Goal: Information Seeking & Learning: Find contact information

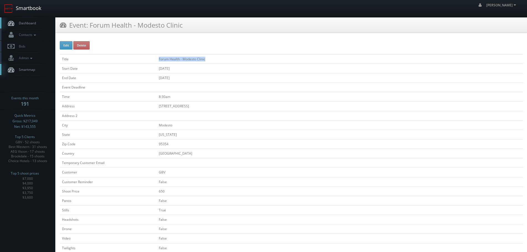
click at [28, 7] on link "Smartbook" at bounding box center [22, 8] width 45 height 17
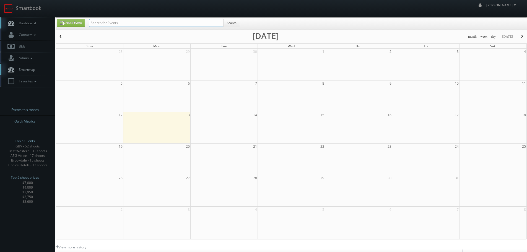
click at [108, 25] on input "text" at bounding box center [156, 23] width 134 height 8
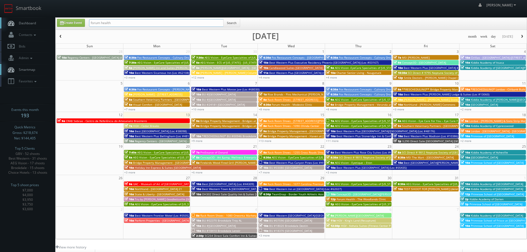
type input "forum health"
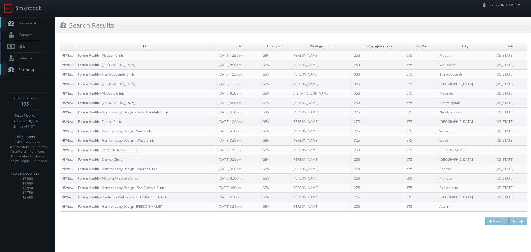
copy link "Forum Health - Bloomingdale Clinic"
drag, startPoint x: 140, startPoint y: 104, endPoint x: 79, endPoint y: 102, distance: 61.4
click at [79, 102] on td "Forum Health - Bloomingdale Clinic" at bounding box center [146, 102] width 141 height 9
copy link "Forum Health - Modesto Clinic"
drag, startPoint x: 131, startPoint y: 94, endPoint x: 78, endPoint y: 93, distance: 52.8
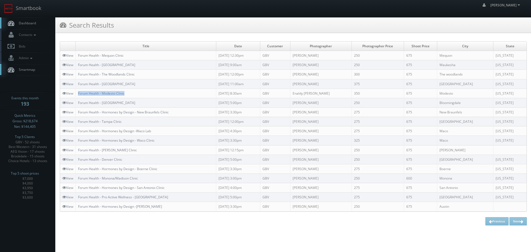
click at [78, 93] on td "Forum Health - Modesto Clinic" at bounding box center [146, 93] width 141 height 9
copy link "Forum Health - Bloomingdale Clinic"
drag, startPoint x: 137, startPoint y: 103, endPoint x: 79, endPoint y: 102, distance: 58.1
click at [79, 102] on td "Forum Health - Bloomingdale Clinic" at bounding box center [146, 102] width 141 height 9
click at [35, 15] on link "Smartbook" at bounding box center [22, 8] width 45 height 17
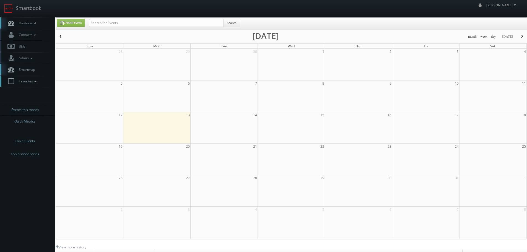
click at [28, 81] on span "Favorites" at bounding box center [27, 81] width 22 height 5
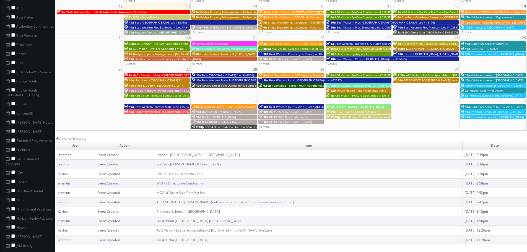
scroll to position [111, 0]
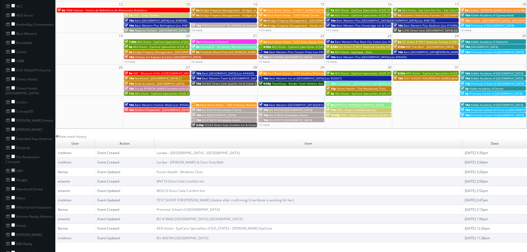
click at [15, 168] on input "checkbox" at bounding box center [13, 170] width 4 height 4
checkbox input "true"
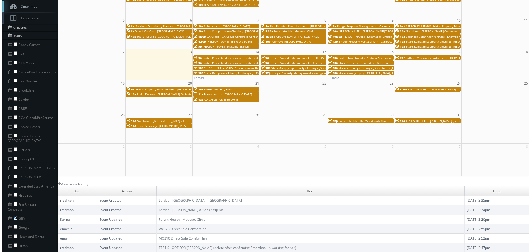
scroll to position [0, 0]
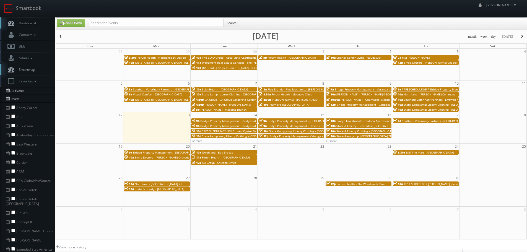
click at [281, 106] on span "Journey's [GEOGRAPHIC_DATA]" at bounding box center [289, 105] width 40 height 4
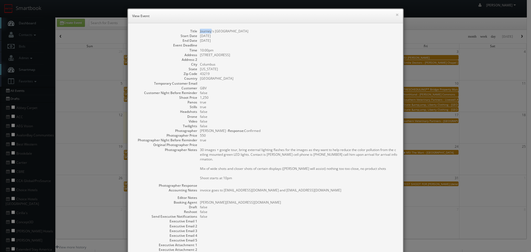
drag, startPoint x: 209, startPoint y: 32, endPoint x: 196, endPoint y: 31, distance: 13.0
click at [196, 31] on dl "Title Journey's Easton Town Center Mall Start Date 10/08/2025 End Date 10/09/20…" at bounding box center [266, 145] width 264 height 233
copy dd "Journey"
copy pre "gwill@journeys.com"
drag, startPoint x: 254, startPoint y: 186, endPoint x: 222, endPoint y: 186, distance: 31.5
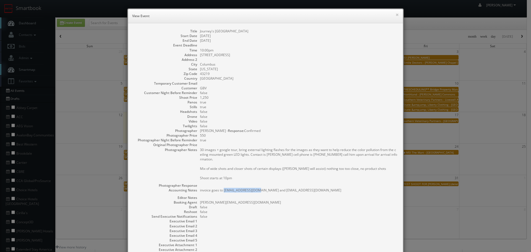
click at [222, 188] on pre "invoice goes to gwill@journeys.com and ccenter@journeys.com" at bounding box center [299, 190] width 198 height 5
click at [396, 14] on button "×" at bounding box center [397, 15] width 3 height 4
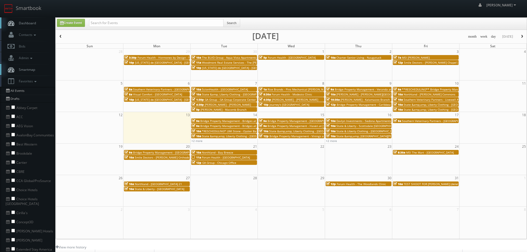
click at [284, 106] on span "Journey's [GEOGRAPHIC_DATA]" at bounding box center [289, 105] width 40 height 4
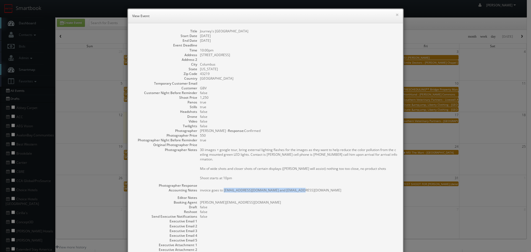
copy pre "gwill@journeys.com and ccenter@journeys.com"
drag, startPoint x: 301, startPoint y: 185, endPoint x: 222, endPoint y: 187, distance: 78.6
click at [222, 188] on pre "invoice goes to gwill@journeys.com and ccenter@journeys.com" at bounding box center [299, 190] width 198 height 5
click at [321, 205] on dd "false" at bounding box center [299, 207] width 198 height 5
click at [396, 15] on button "×" at bounding box center [397, 15] width 3 height 4
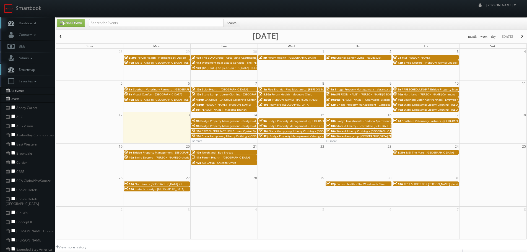
click at [294, 105] on span "Journey's [GEOGRAPHIC_DATA]" at bounding box center [289, 105] width 40 height 4
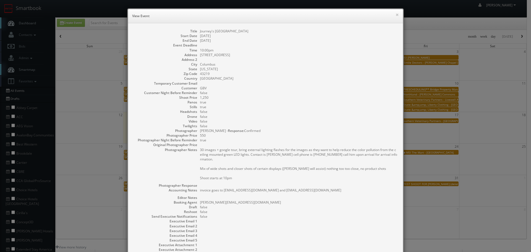
copy dl "Journey's [GEOGRAPHIC_DATA]"
drag, startPoint x: 256, startPoint y: 31, endPoint x: 192, endPoint y: 27, distance: 64.3
click at [195, 29] on dl "Title Journey's Easton Town Center Mall Start Date 10/08/2025 End Date 10/09/20…" at bounding box center [266, 145] width 264 height 233
click at [396, 15] on button "×" at bounding box center [397, 15] width 3 height 4
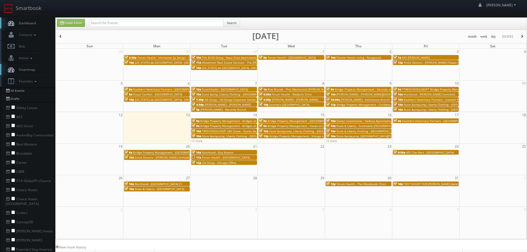
click at [351, 88] on span "Bridge Property Management - Veranda at [GEOGRAPHIC_DATA]" at bounding box center [377, 89] width 85 height 4
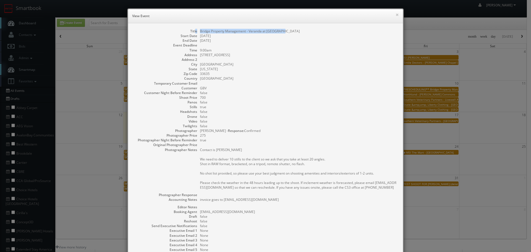
copy dl "e Bridge Property Management - Veranda at Westchase"
drag, startPoint x: 288, startPoint y: 33, endPoint x: 194, endPoint y: 33, distance: 93.5
click at [194, 33] on dl "Title Bridge Property Management - Veranda at Westchase Start Date 10/09/2025 E…" at bounding box center [266, 150] width 264 height 242
click at [296, 40] on dd "10/09/2025" at bounding box center [299, 40] width 198 height 5
copy dd "Bridge Property Management - Veranda at [GEOGRAPHIC_DATA]"
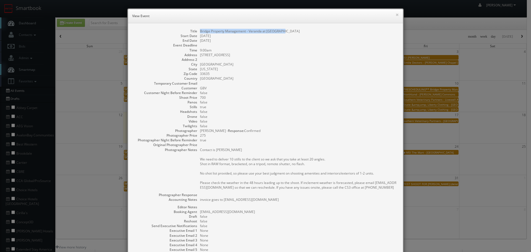
drag, startPoint x: 285, startPoint y: 31, endPoint x: 199, endPoint y: 31, distance: 86.3
click at [200, 31] on dd "Bridge Property Management - Veranda at [GEOGRAPHIC_DATA]" at bounding box center [299, 31] width 198 height 5
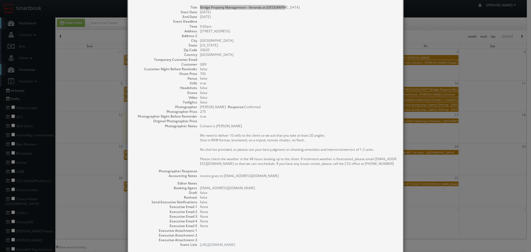
scroll to position [55, 0]
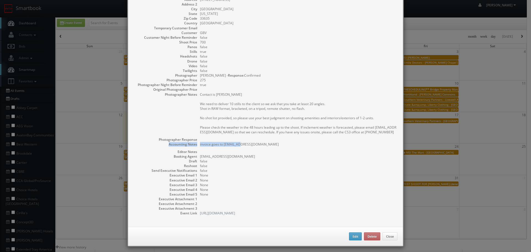
drag, startPoint x: 279, startPoint y: 141, endPoint x: 237, endPoint y: 148, distance: 42.0
click at [237, 148] on dl "Title Bridge Property Management - Veranda at Westchase Start Date 10/09/2025 E…" at bounding box center [266, 94] width 264 height 242
click at [227, 143] on pre "invoice goes to VerandaatverandaAP@bridgepm.com" at bounding box center [299, 144] width 198 height 5
drag, startPoint x: 222, startPoint y: 143, endPoint x: 295, endPoint y: 145, distance: 72.5
click at [295, 145] on pre "invoice goes to VerandaatverandaAP@bridgepm.com" at bounding box center [299, 144] width 198 height 5
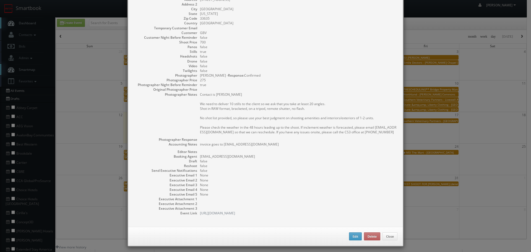
copy pre "VerandaatverandaAP@bridgepm.com"
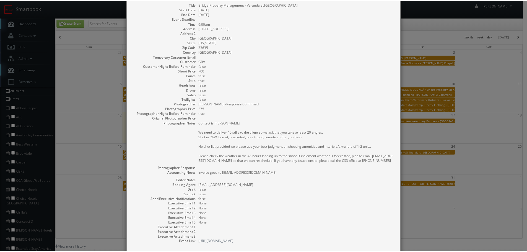
scroll to position [0, 0]
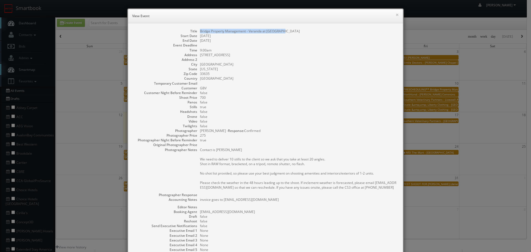
copy dd "Bridge Property Management - Veranda at [GEOGRAPHIC_DATA]"
drag, startPoint x: 291, startPoint y: 30, endPoint x: 199, endPoint y: 33, distance: 92.4
click at [200, 33] on dd "Bridge Property Management - Veranda at [GEOGRAPHIC_DATA]" at bounding box center [299, 31] width 198 height 5
click at [396, 13] on button "×" at bounding box center [397, 15] width 3 height 4
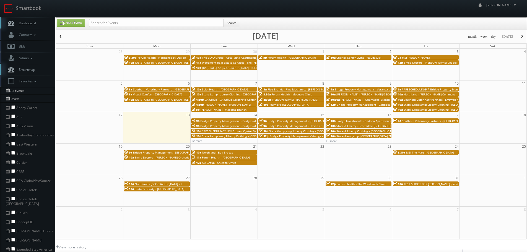
click at [365, 106] on span "Bridge Property Management - Caribbean Breeze" at bounding box center [370, 105] width 66 height 4
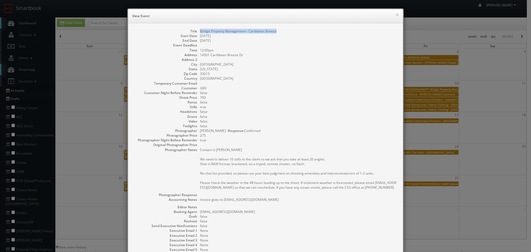
copy dd "Bridge Property Management - Caribbean Breeze"
drag, startPoint x: 287, startPoint y: 33, endPoint x: 198, endPoint y: 30, distance: 89.4
click at [200, 30] on dd "Bridge Property Management - Caribbean Breeze" at bounding box center [299, 31] width 198 height 5
copy pre "CaribbeanbreezeAP@bridgepm.com"
drag, startPoint x: 285, startPoint y: 200, endPoint x: 222, endPoint y: 199, distance: 62.8
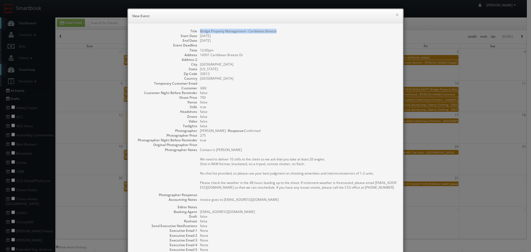
click at [222, 199] on pre "invoice goes to CaribbeanbreezeAP@bridgepm.com" at bounding box center [299, 199] width 198 height 5
drag, startPoint x: 275, startPoint y: 29, endPoint x: 197, endPoint y: 32, distance: 77.5
click at [197, 32] on dl "Title Bridge Property Management - Caribbean Breeze Start Date 10/09/2025 End D…" at bounding box center [266, 150] width 264 height 242
click at [392, 15] on h6 "View Event" at bounding box center [265, 16] width 267 height 6
click at [391, 14] on h6 "View Event" at bounding box center [265, 16] width 267 height 6
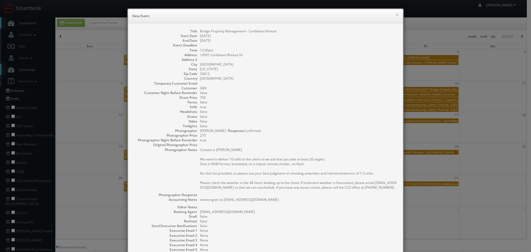
click at [391, 16] on h6 "View Event" at bounding box center [265, 16] width 267 height 6
click at [396, 14] on button "×" at bounding box center [397, 15] width 3 height 4
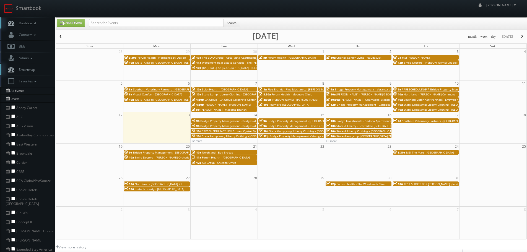
click at [432, 89] on span "**RESCHEDULING** Bridge Property Management - [GEOGRAPHIC_DATA]" at bounding box center [450, 89] width 97 height 4
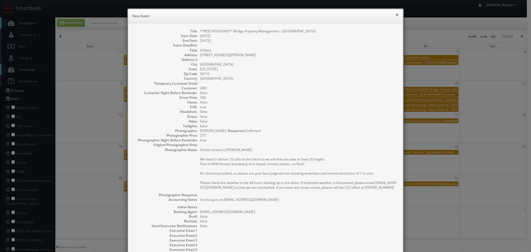
click at [396, 14] on button "×" at bounding box center [397, 15] width 3 height 4
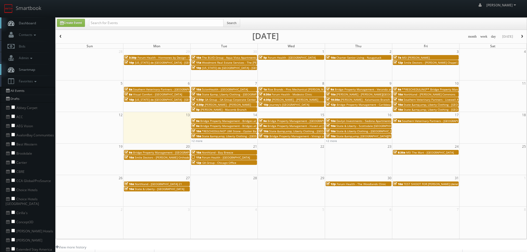
click at [429, 94] on span "Northland - [PERSON_NAME] Commons" at bounding box center [430, 94] width 52 height 4
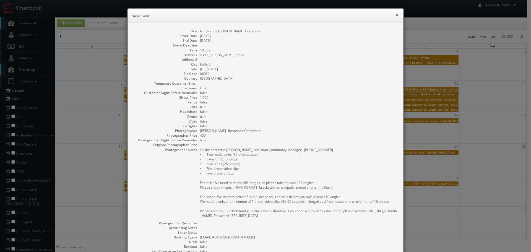
click at [396, 14] on button "×" at bounding box center [397, 15] width 3 height 4
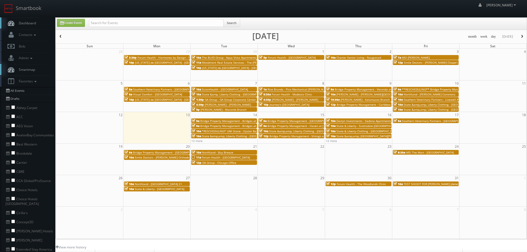
click at [425, 99] on span "Southern Veterinary Partners - Livewell Animal Urgent Care of [GEOGRAPHIC_DATA]" at bounding box center [459, 100] width 110 height 4
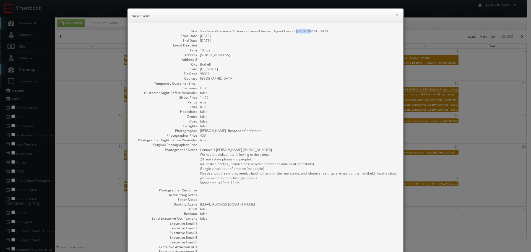
drag, startPoint x: 317, startPoint y: 29, endPoint x: 294, endPoint y: 32, distance: 22.9
click at [294, 32] on dd "Southern Veterinary Partners - Livewell Animal Urgent Care of [GEOGRAPHIC_DATA]" at bounding box center [299, 31] width 198 height 5
drag, startPoint x: 299, startPoint y: 36, endPoint x: 307, endPoint y: 34, distance: 8.5
click at [299, 36] on dd "10/10/2025" at bounding box center [299, 35] width 198 height 5
drag, startPoint x: 308, startPoint y: 31, endPoint x: 197, endPoint y: 32, distance: 111.5
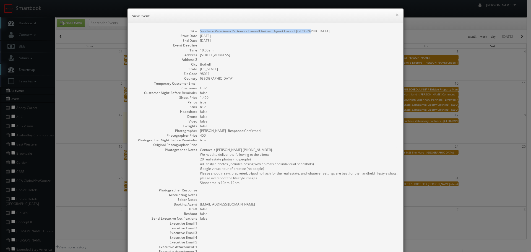
click at [197, 32] on dl "Title Southern Veterinary Partners - Livewell Animal Urgent Care of Bothell Sta…" at bounding box center [266, 146] width 264 height 235
drag, startPoint x: 249, startPoint y: 54, endPoint x: 196, endPoint y: 54, distance: 53.7
click at [196, 54] on dl "Title Southern Veterinary Partners - Livewell Animal Urgent Care of Bothell Sta…" at bounding box center [266, 146] width 264 height 235
drag, startPoint x: 206, startPoint y: 65, endPoint x: 196, endPoint y: 64, distance: 10.2
click at [196, 64] on dl "Title Southern Veterinary Partners - Livewell Animal Urgent Care of Bothell Sta…" at bounding box center [266, 146] width 264 height 235
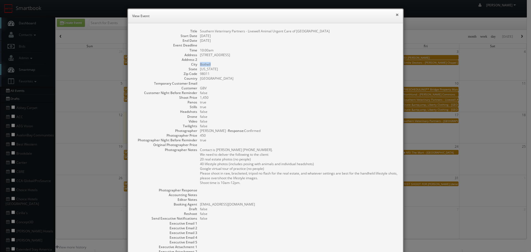
click at [397, 15] on button "×" at bounding box center [397, 15] width 3 height 4
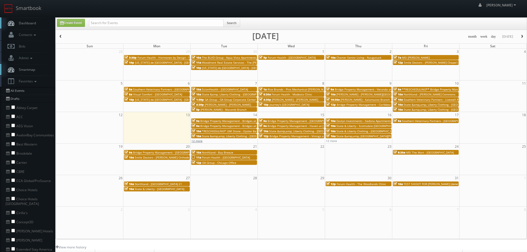
click at [198, 141] on link "+2 more" at bounding box center [196, 141] width 11 height 4
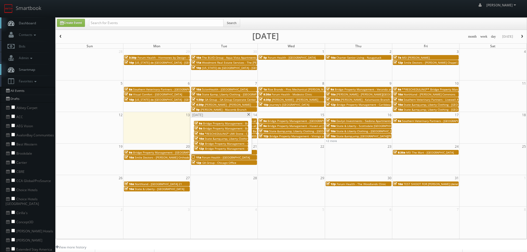
click at [248, 115] on span at bounding box center [249, 114] width 4 height 3
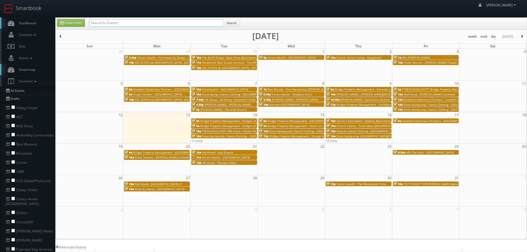
click at [100, 22] on input "text" at bounding box center [156, 23] width 134 height 8
type input "teamsnap"
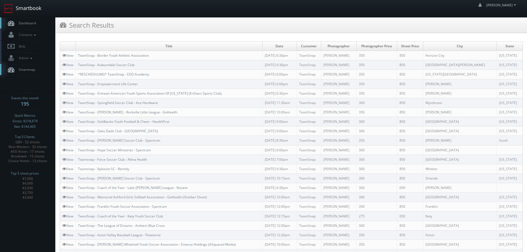
click at [23, 12] on link "Smartbook" at bounding box center [22, 8] width 45 height 17
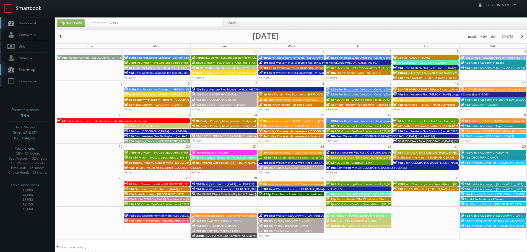
click at [27, 8] on link "Smartbook" at bounding box center [22, 8] width 45 height 17
